Goal: Information Seeking & Learning: Check status

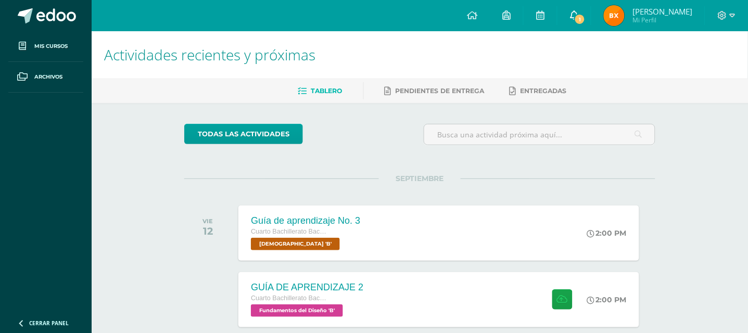
click at [560, 16] on icon at bounding box center [574, 14] width 8 height 9
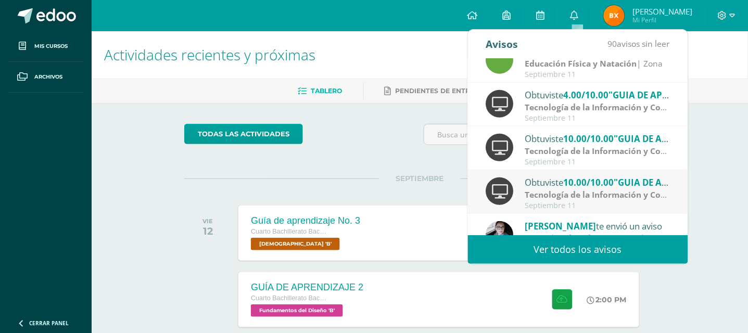
scroll to position [173, 0]
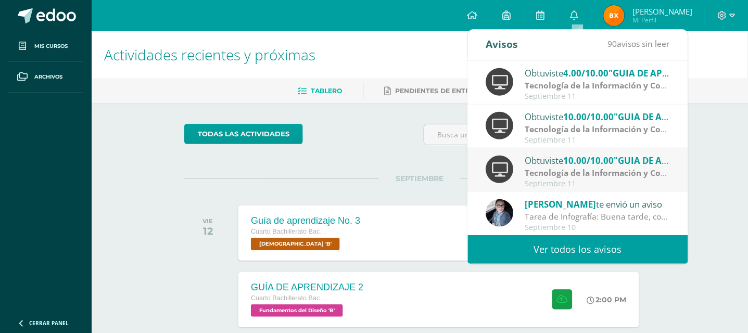
click at [560, 73] on span "4.00/10.00" at bounding box center [585, 73] width 45 height 12
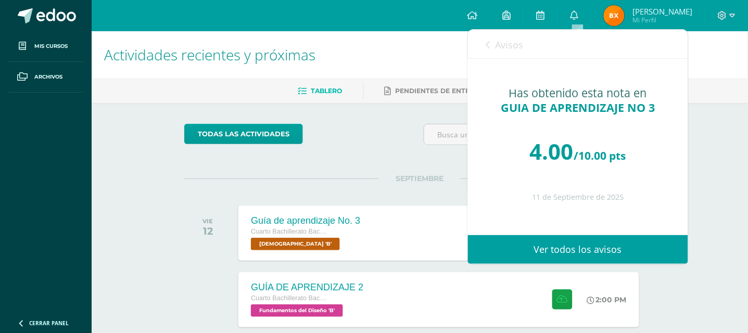
click at [505, 45] on span "Avisos" at bounding box center [509, 44] width 28 height 12
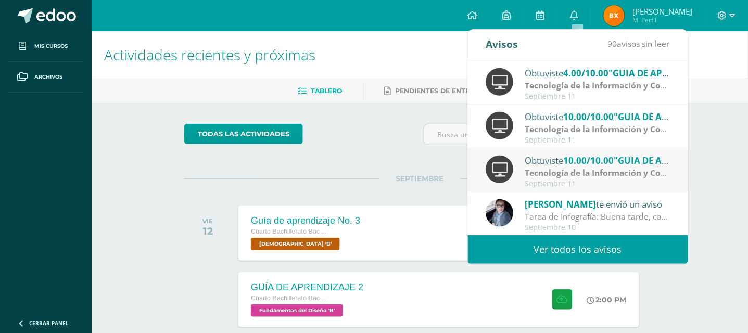
click at [560, 232] on link "Ver todos los avisos" at bounding box center [578, 249] width 220 height 29
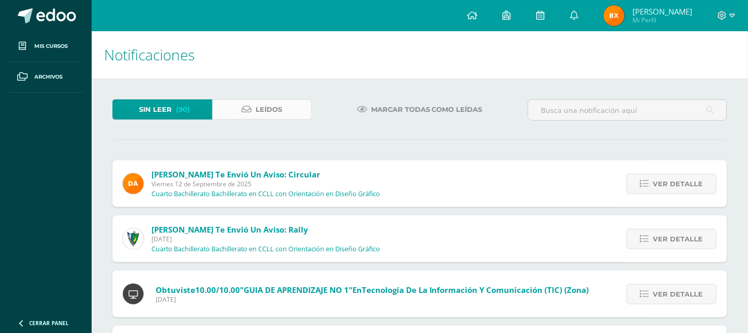
click at [285, 106] on link "Leídos" at bounding box center [262, 109] width 100 height 20
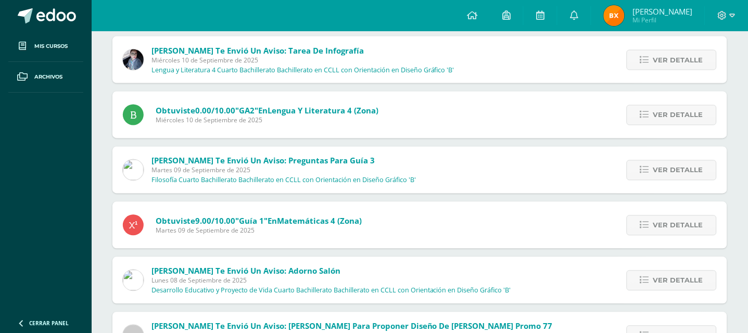
scroll to position [353, 0]
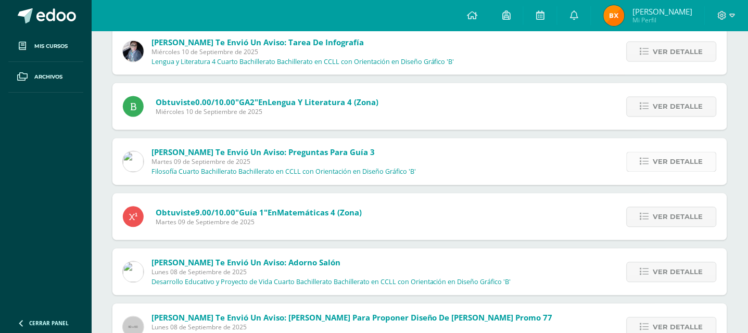
click at [647, 160] on icon at bounding box center [644, 162] width 9 height 9
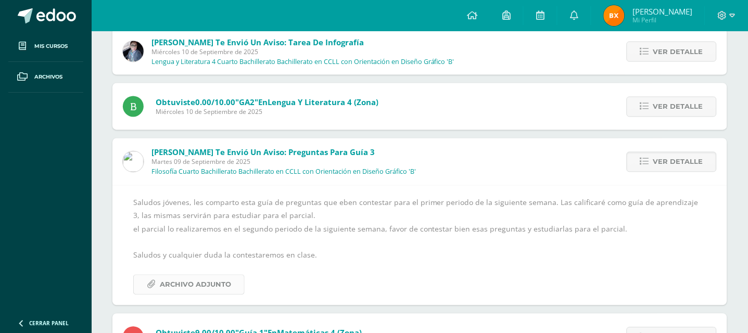
click at [182, 278] on span "Archivo Adjunto" at bounding box center [195, 284] width 71 height 19
